Goal: Task Accomplishment & Management: Manage account settings

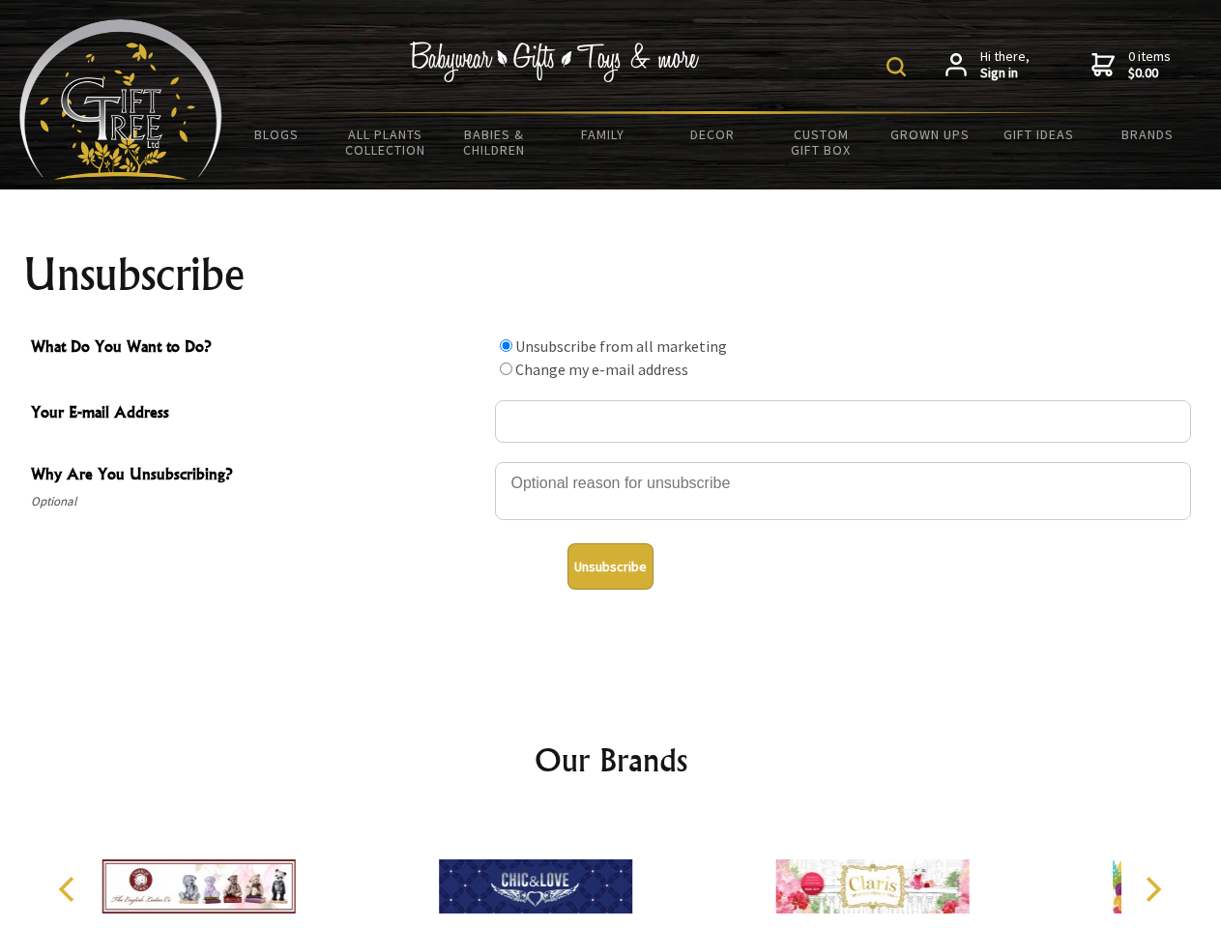
click at [899, 67] on img at bounding box center [895, 66] width 19 height 19
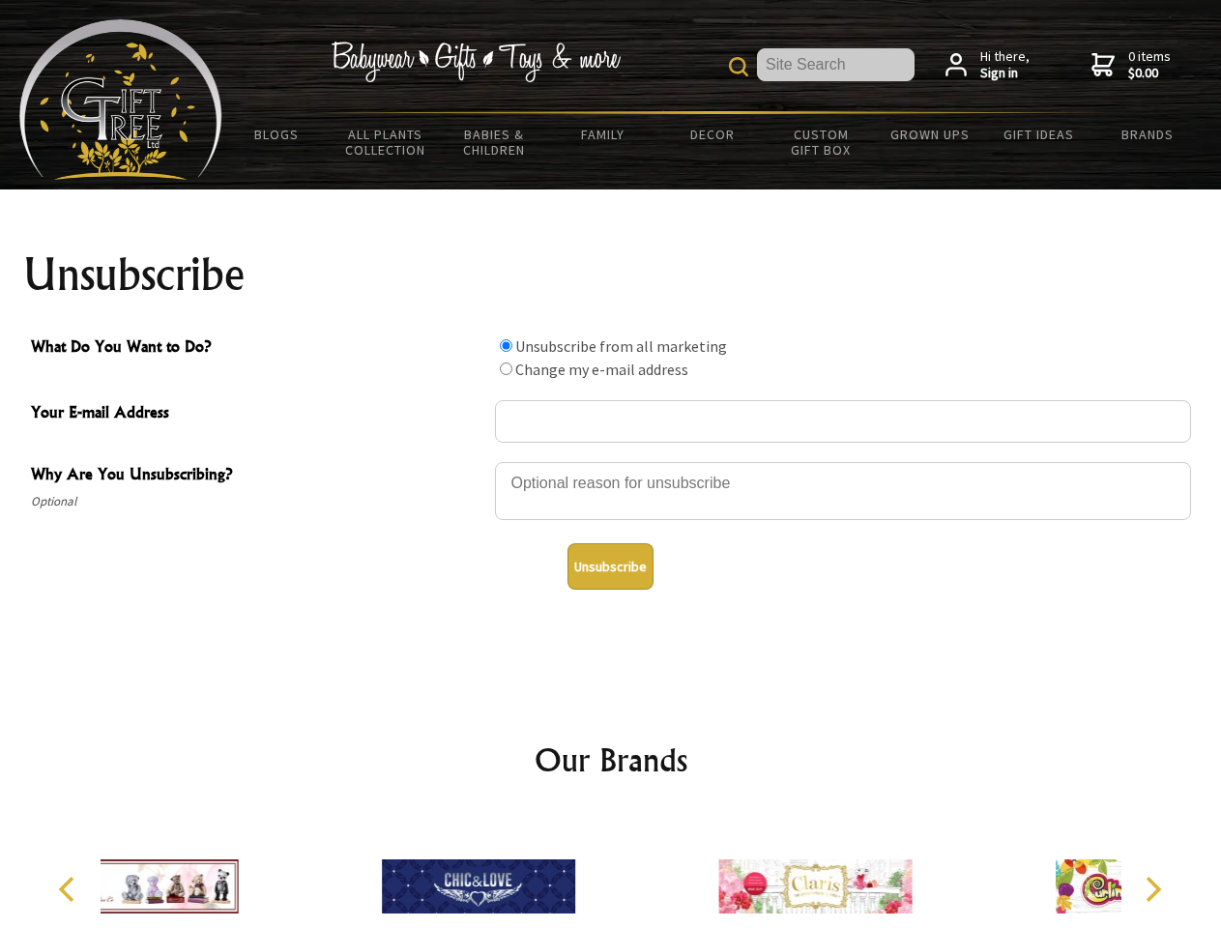
click at [611, 461] on div at bounding box center [843, 494] width 696 height 68
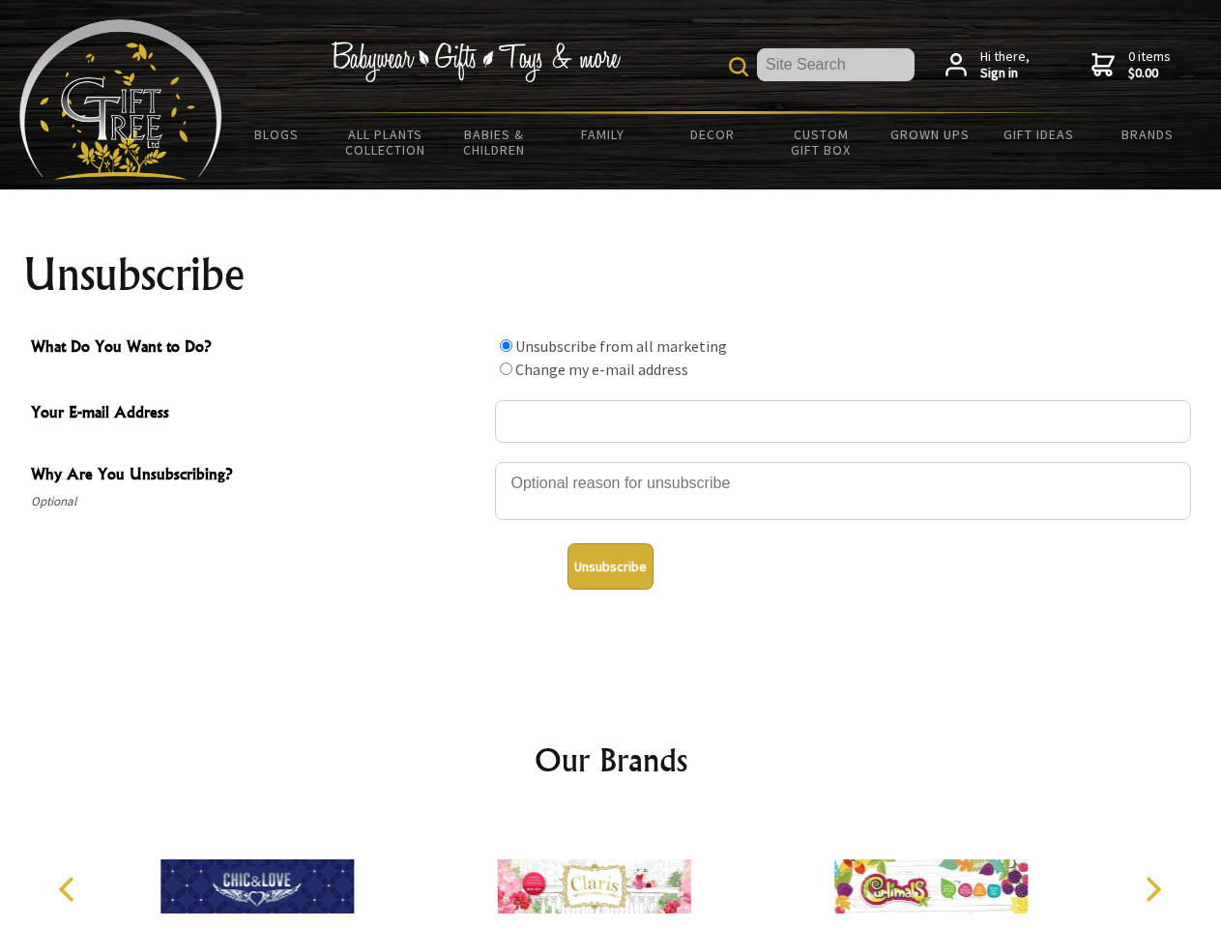
click at [506, 345] on input "What Do You Want to Do?" at bounding box center [506, 345] width 13 height 13
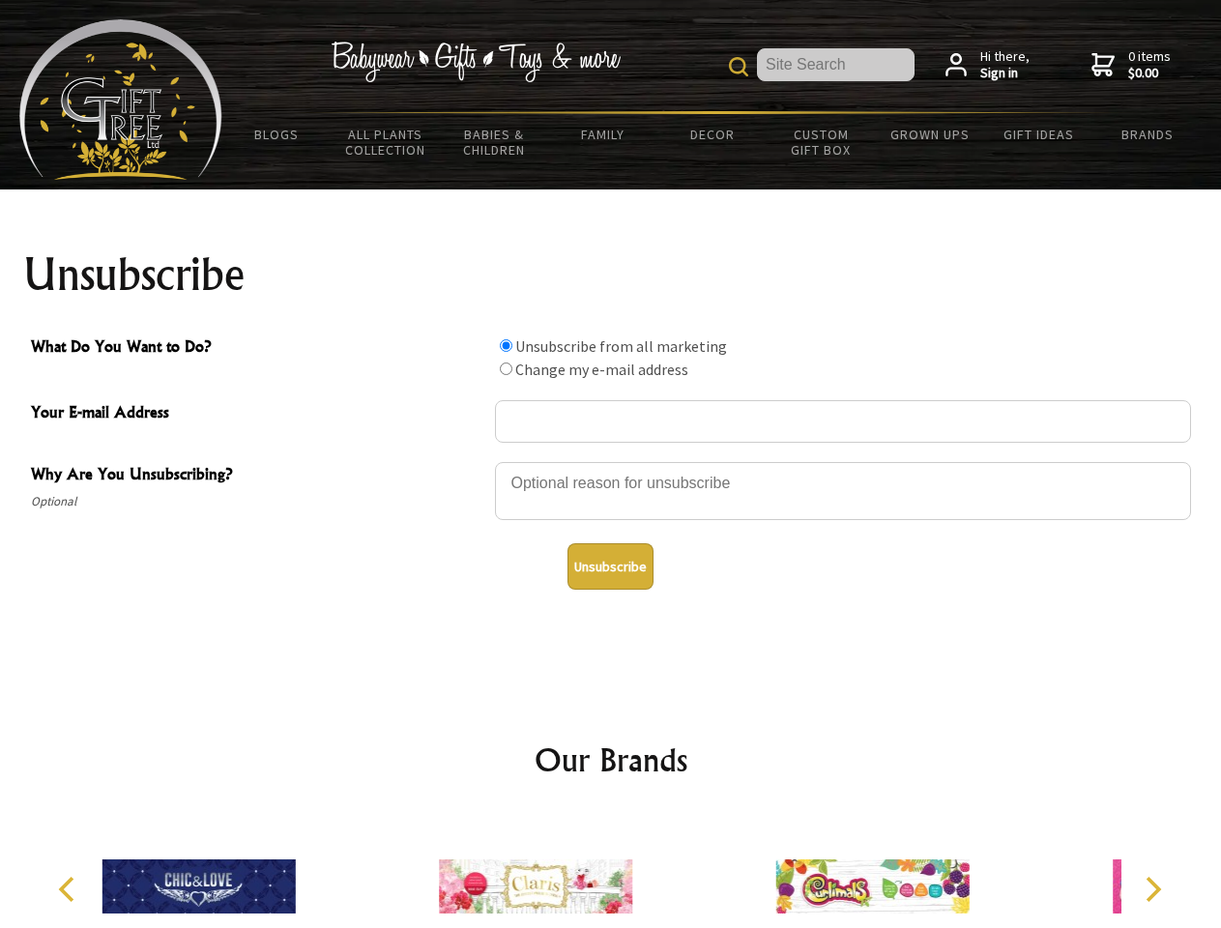
click at [506, 368] on input "What Do You Want to Do?" at bounding box center [506, 368] width 13 height 13
radio input "true"
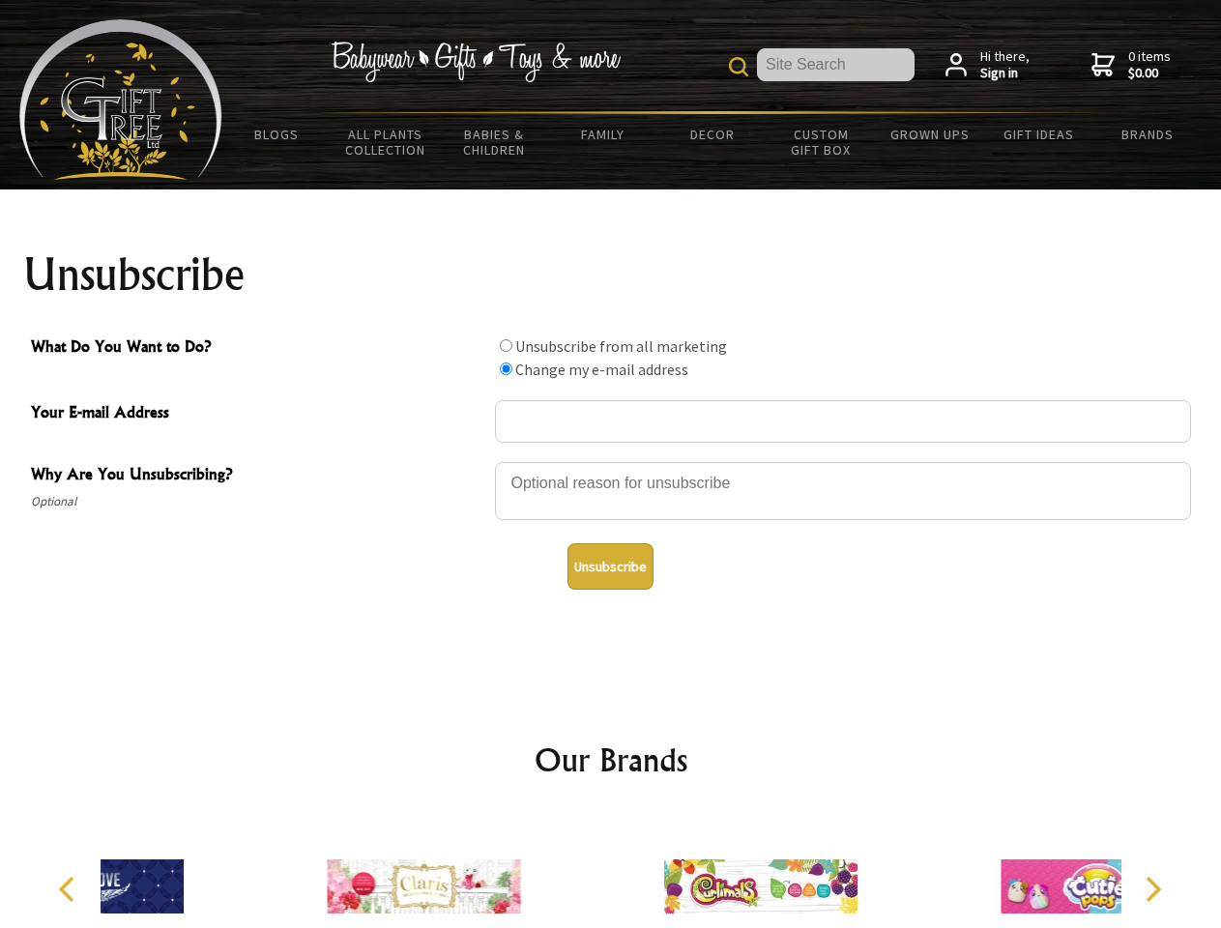
click at [610, 566] on button "Unsubscribe" at bounding box center [610, 566] width 86 height 46
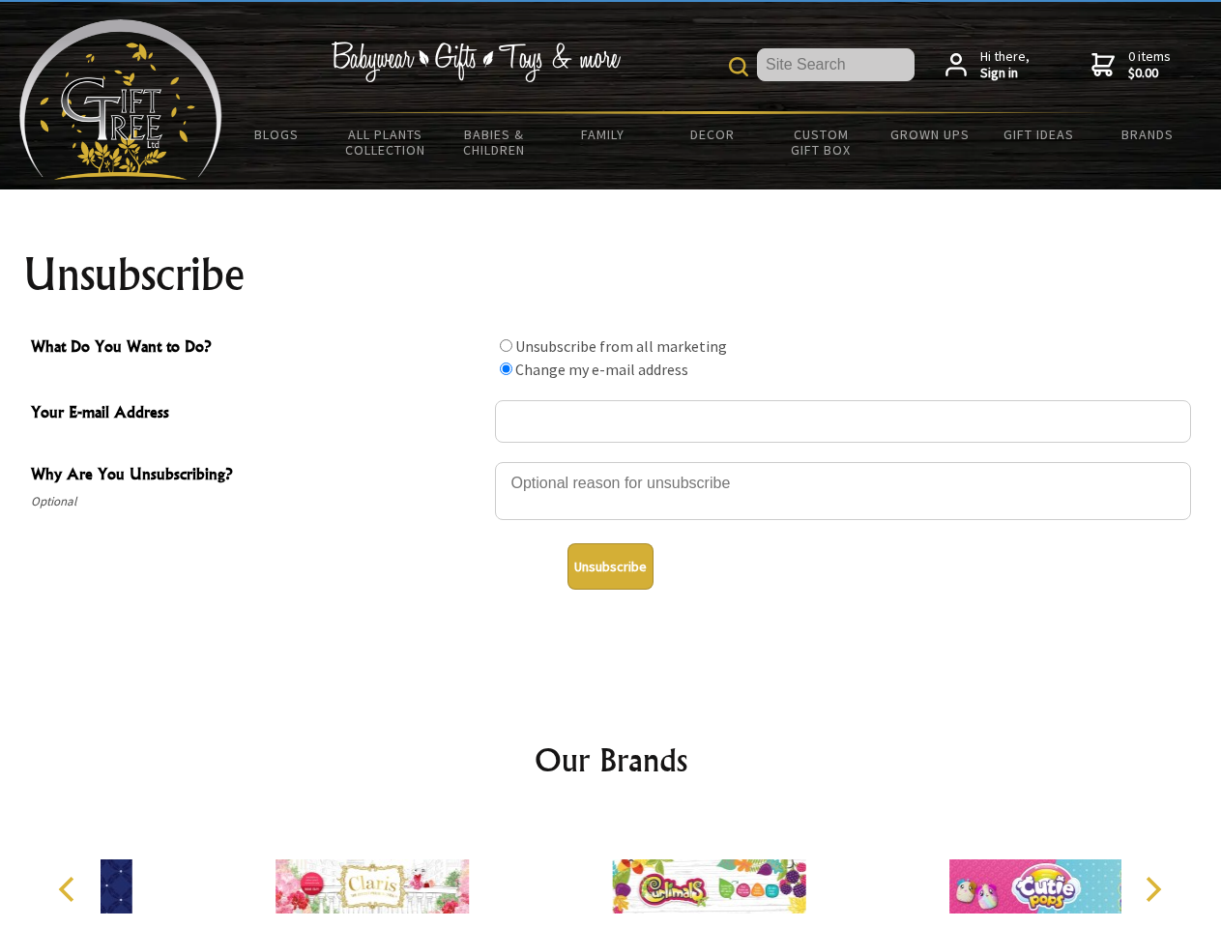
click at [70, 889] on icon "Previous" at bounding box center [68, 889] width 25 height 25
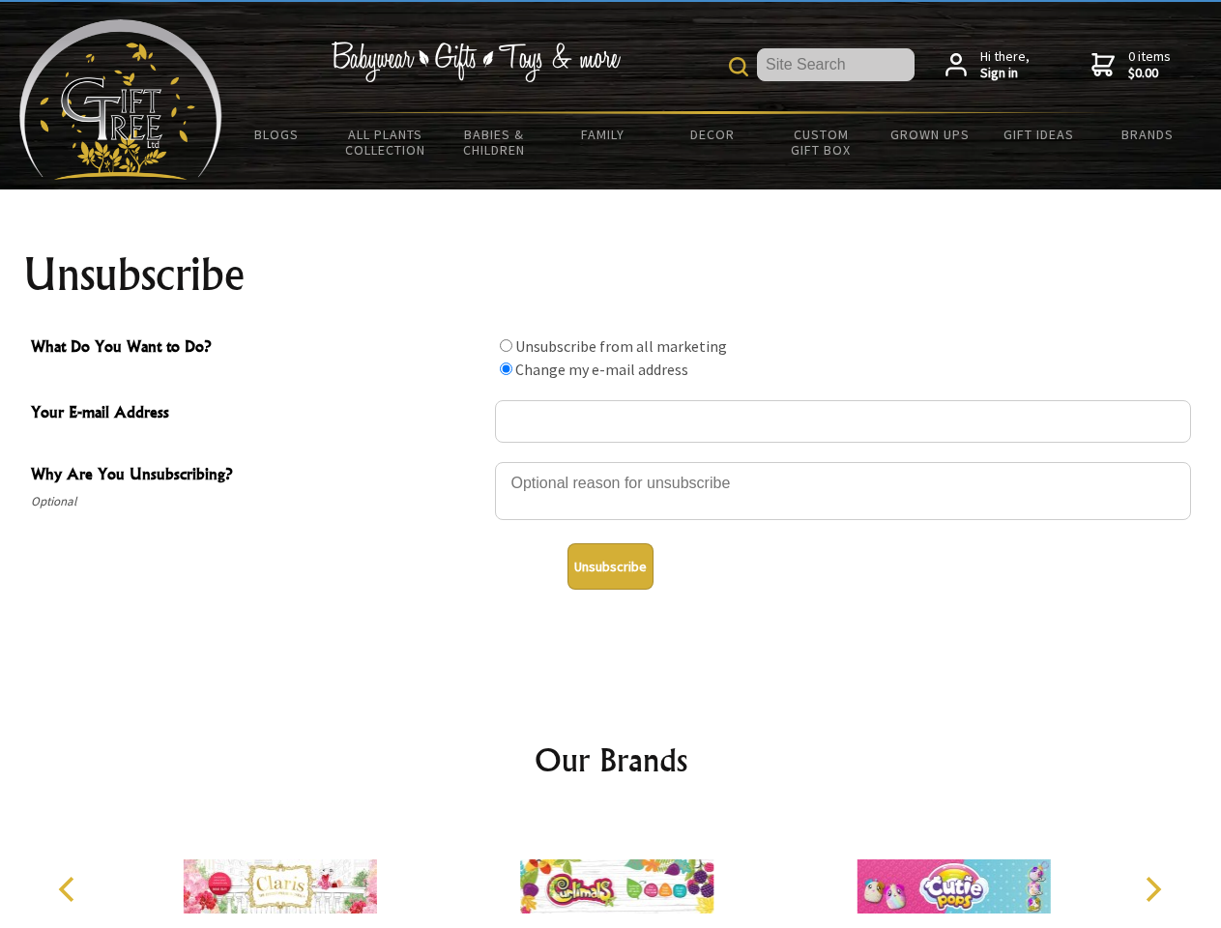
click at [1152, 889] on icon "Next" at bounding box center [1151, 889] width 25 height 25
